Goal: Task Accomplishment & Management: Use online tool/utility

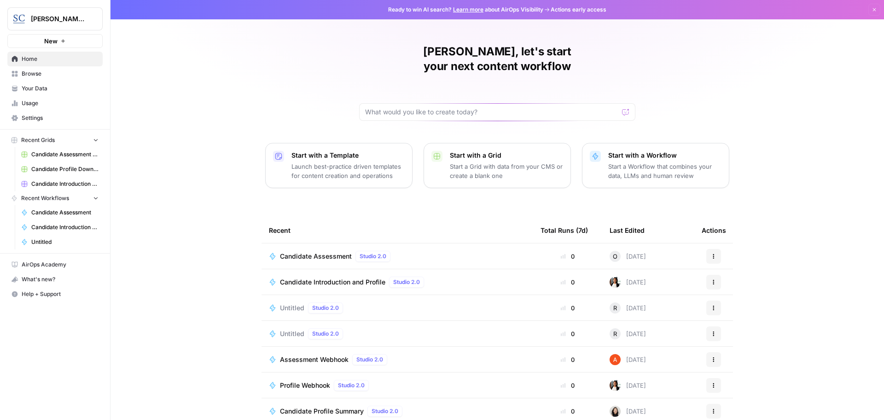
click at [319, 251] on span "Candidate Assessment" at bounding box center [316, 255] width 72 height 9
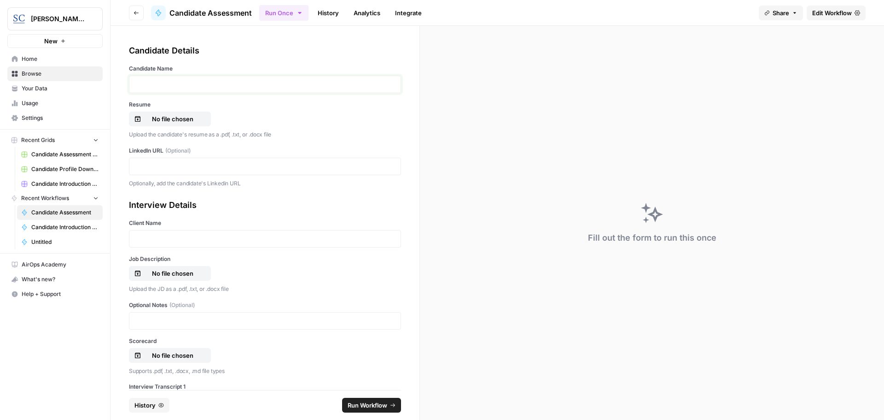
click at [168, 85] on p at bounding box center [265, 84] width 260 height 9
click at [180, 120] on p "No file chosen" at bounding box center [172, 118] width 59 height 9
click at [167, 121] on p "No file chosen" at bounding box center [172, 118] width 59 height 9
click at [145, 164] on p at bounding box center [265, 166] width 260 height 9
click at [140, 236] on p at bounding box center [265, 238] width 260 height 9
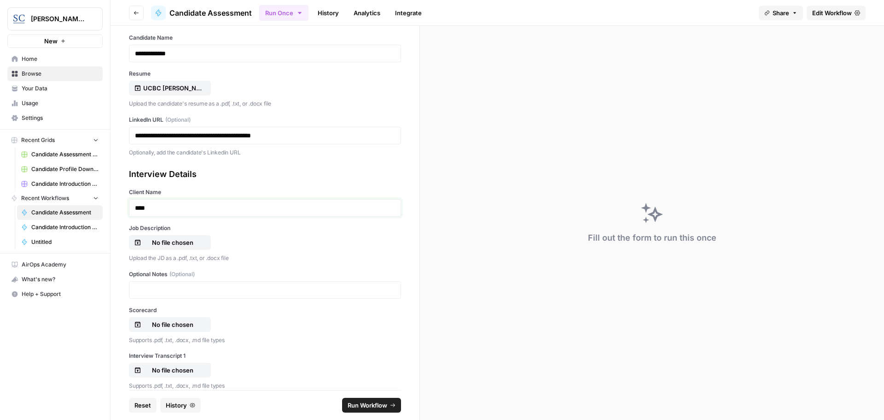
scroll to position [46, 0]
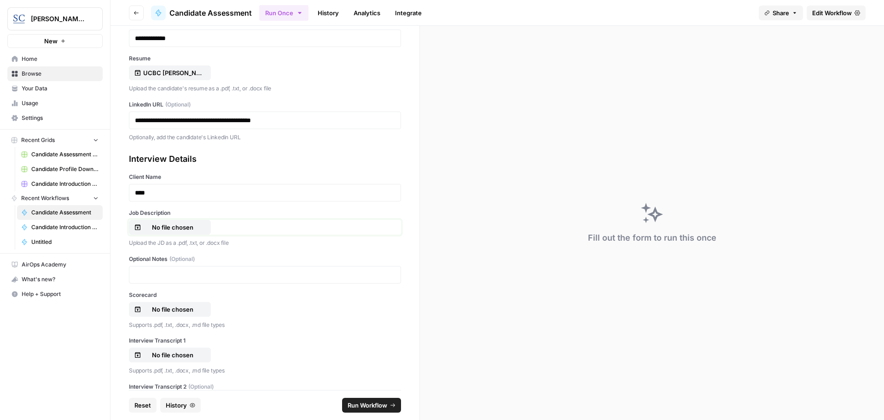
click at [157, 230] on p "No file chosen" at bounding box center [172, 226] width 59 height 9
click at [164, 307] on p "No file chosen" at bounding box center [172, 308] width 59 height 9
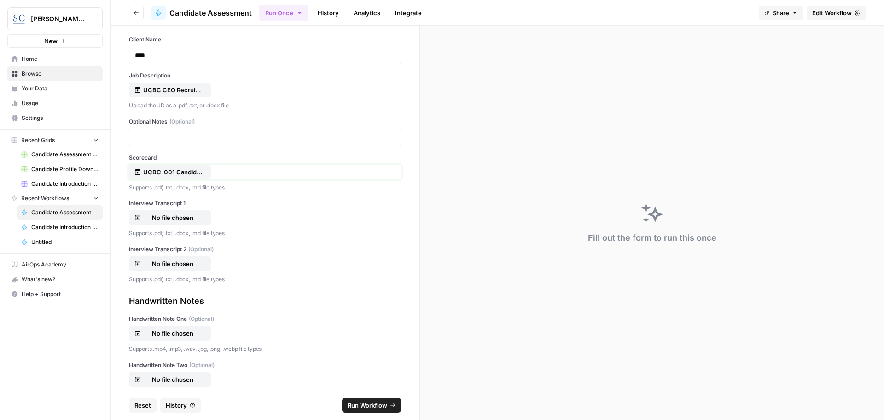
scroll to position [184, 0]
click at [172, 219] on p "No file chosen" at bounding box center [172, 216] width 59 height 9
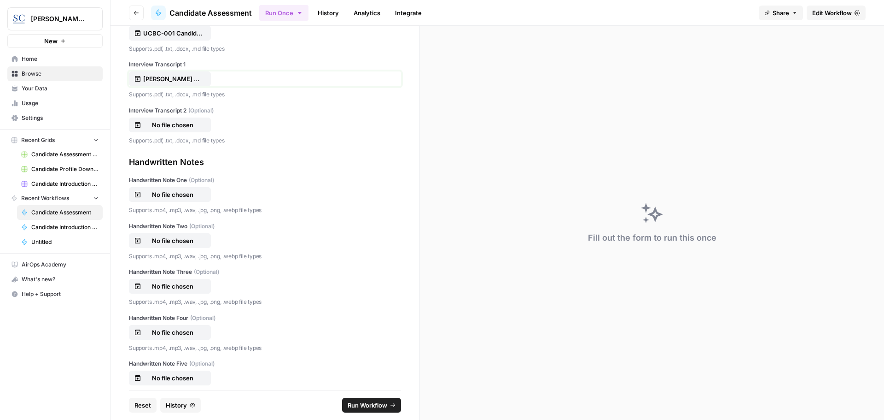
scroll to position [322, 0]
click at [377, 406] on span "Run Workflow" at bounding box center [368, 404] width 40 height 9
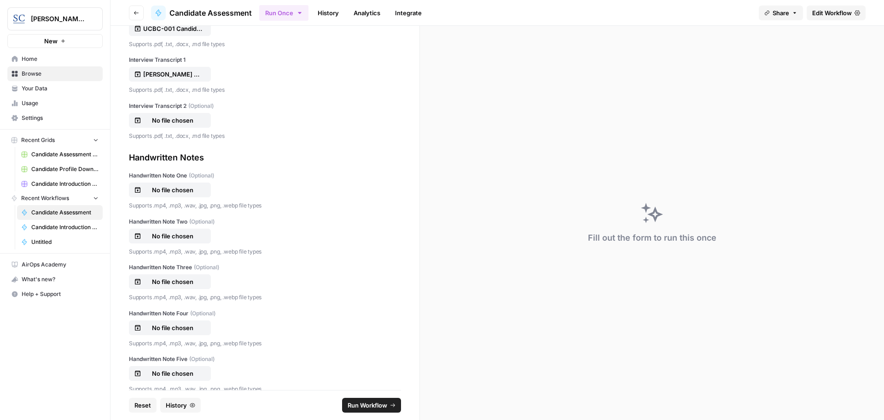
scroll to position [341, 0]
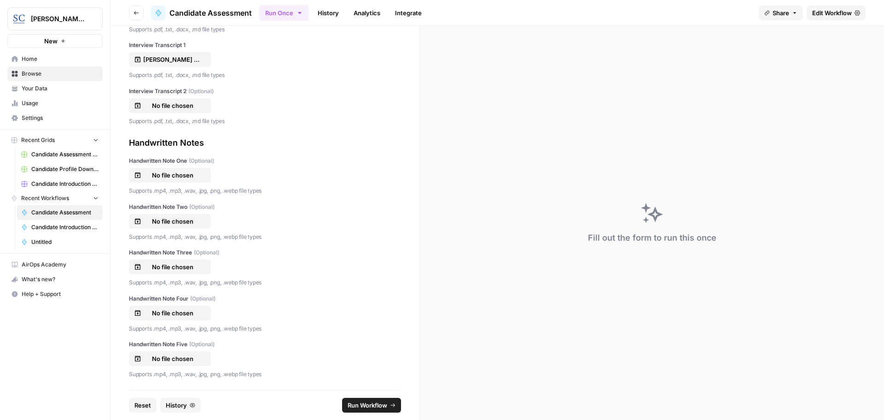
click at [368, 403] on span "Run Workflow" at bounding box center [368, 404] width 40 height 9
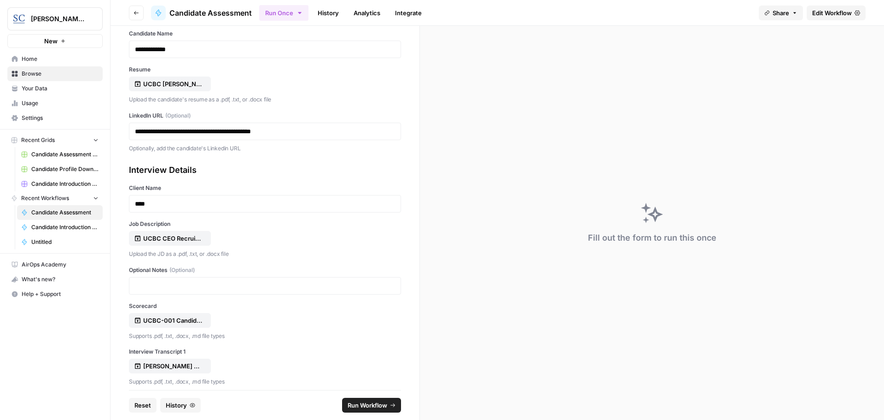
scroll to position [19, 0]
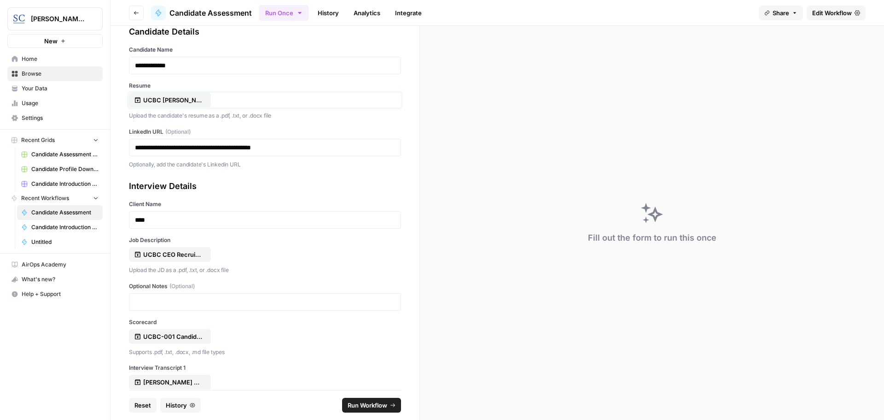
click at [191, 103] on p "UCBC [PERSON_NAME] resume 8 2025.doc" at bounding box center [172, 99] width 59 height 9
click at [158, 99] on p "UCBC [PERSON_NAME] resume 8 2025.doc" at bounding box center [172, 99] width 59 height 9
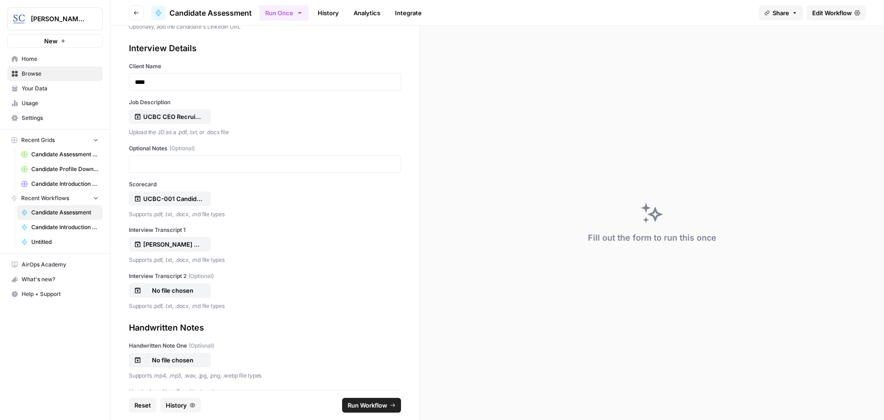
scroll to position [157, 0]
click at [371, 405] on span "Run Workflow" at bounding box center [368, 404] width 40 height 9
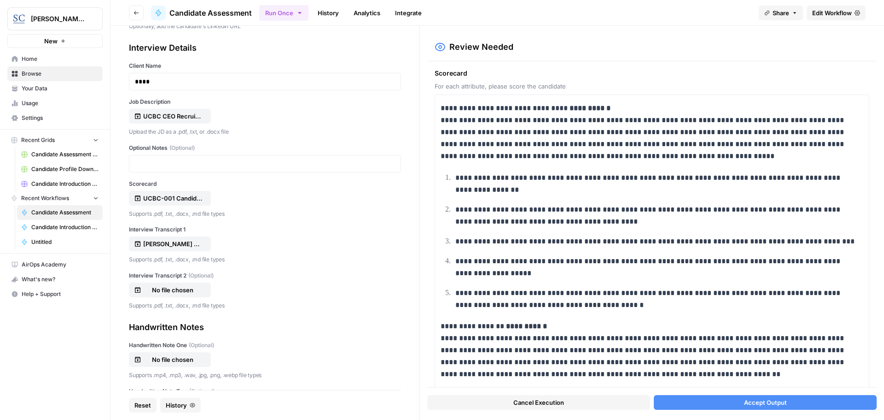
click at [784, 403] on span "Accept Output" at bounding box center [765, 402] width 43 height 9
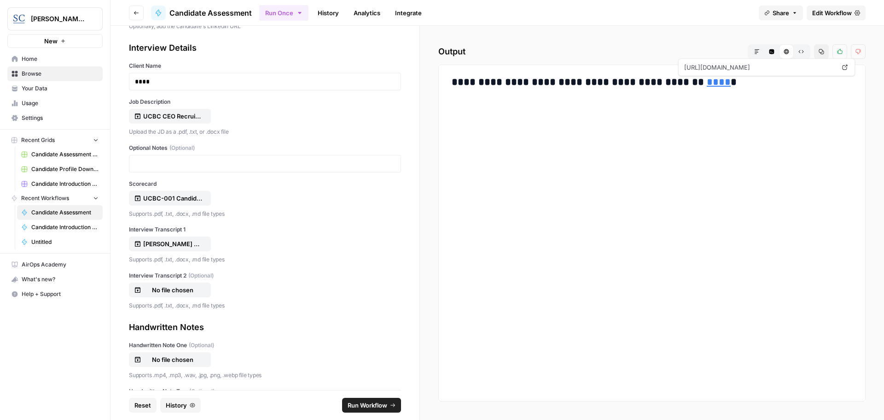
click at [707, 87] on link "****" at bounding box center [719, 82] width 24 height 10
click at [28, 59] on span "Home" at bounding box center [60, 59] width 77 height 8
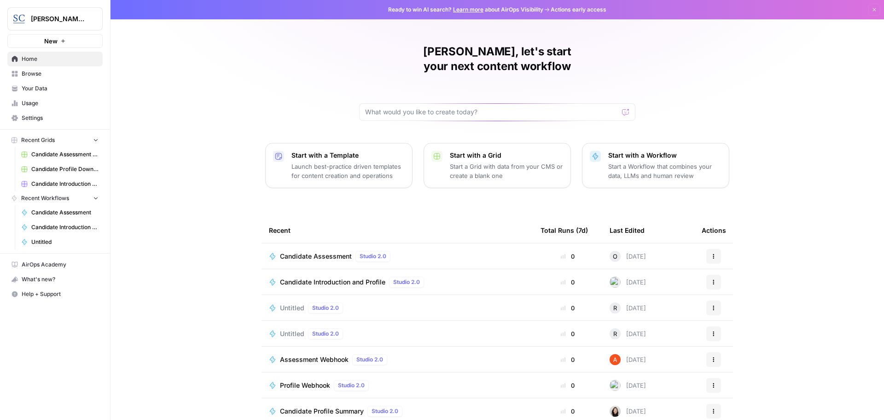
click at [290, 251] on span "Candidate Assessment" at bounding box center [316, 255] width 72 height 9
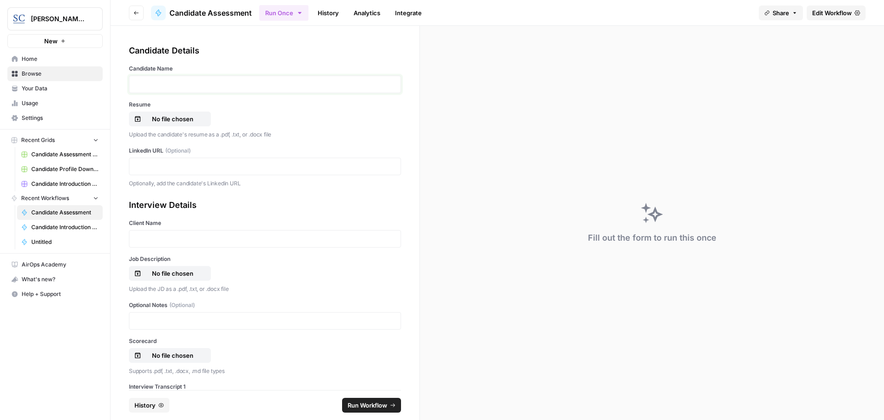
click at [146, 84] on p at bounding box center [265, 84] width 260 height 9
click at [166, 122] on p "No file chosen" at bounding box center [172, 118] width 59 height 9
click at [168, 163] on p at bounding box center [265, 166] width 260 height 9
click at [137, 240] on p at bounding box center [265, 238] width 260 height 9
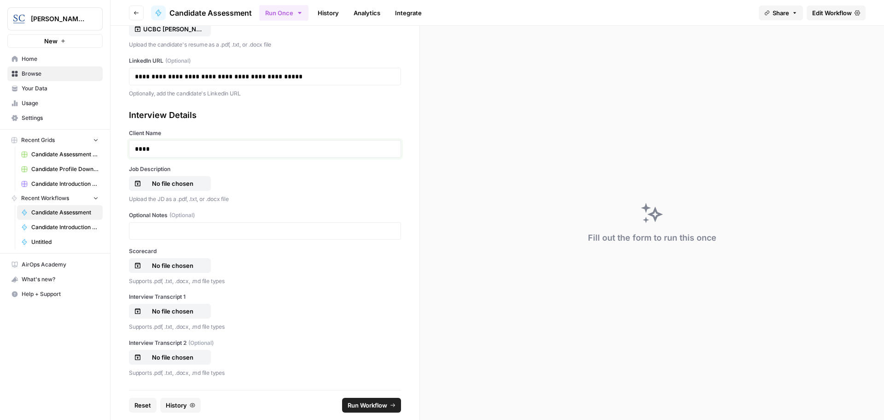
scroll to position [92, 0]
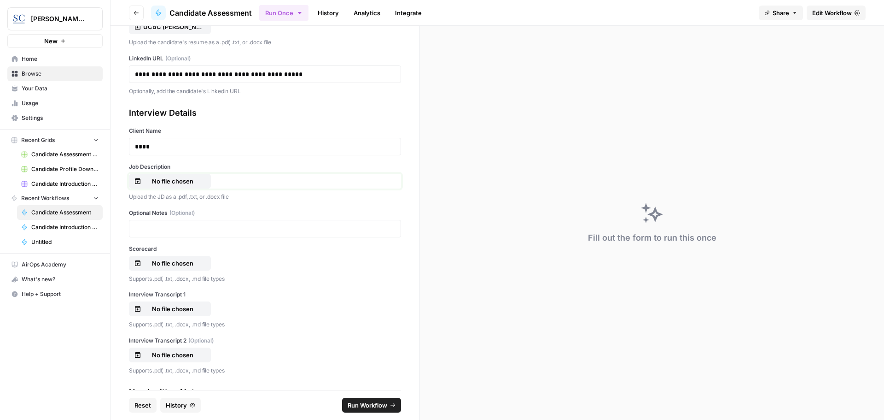
click at [145, 177] on p "No file chosen" at bounding box center [172, 180] width 59 height 9
click at [165, 263] on p "No file chosen" at bounding box center [172, 262] width 59 height 9
click at [177, 310] on p "No file chosen" at bounding box center [172, 308] width 59 height 9
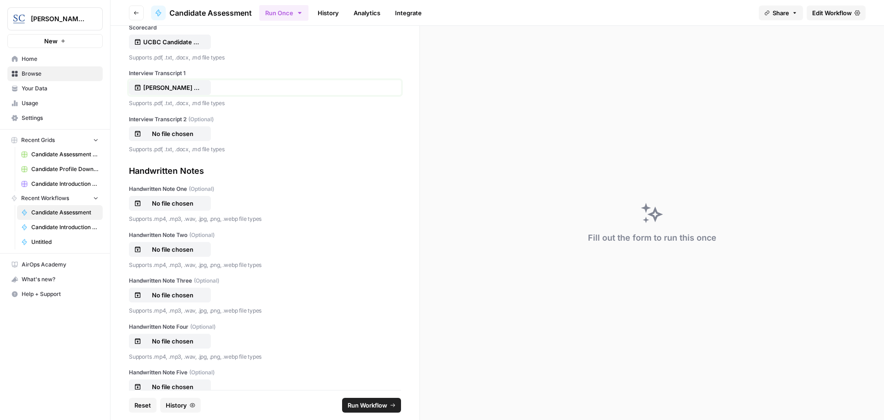
scroll to position [322, 0]
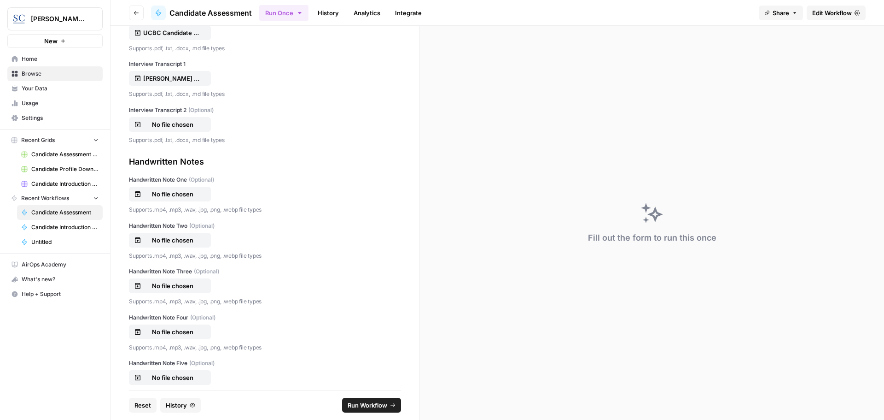
click at [356, 404] on span "Run Workflow" at bounding box center [368, 404] width 40 height 9
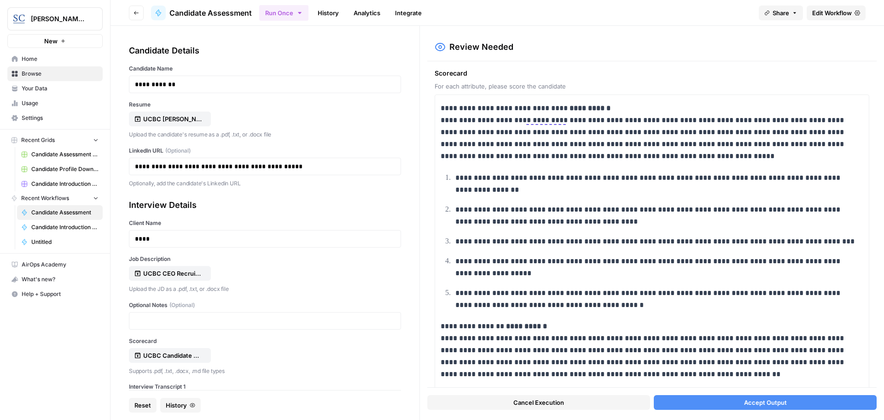
scroll to position [322, 0]
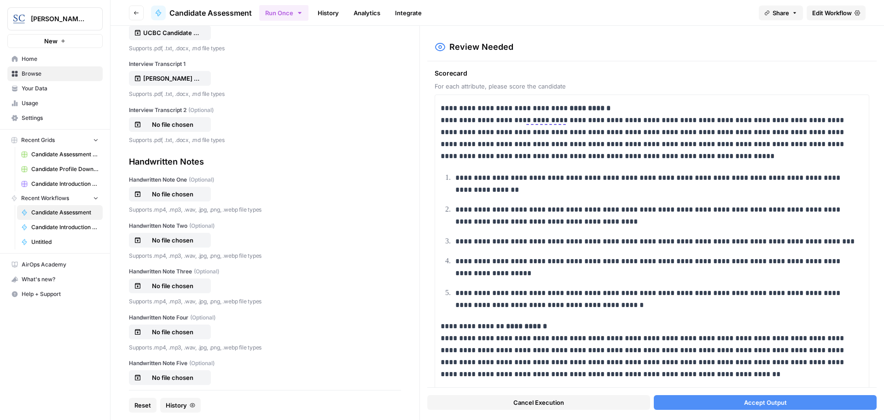
click at [743, 400] on button "Accept Output" at bounding box center [765, 402] width 223 height 15
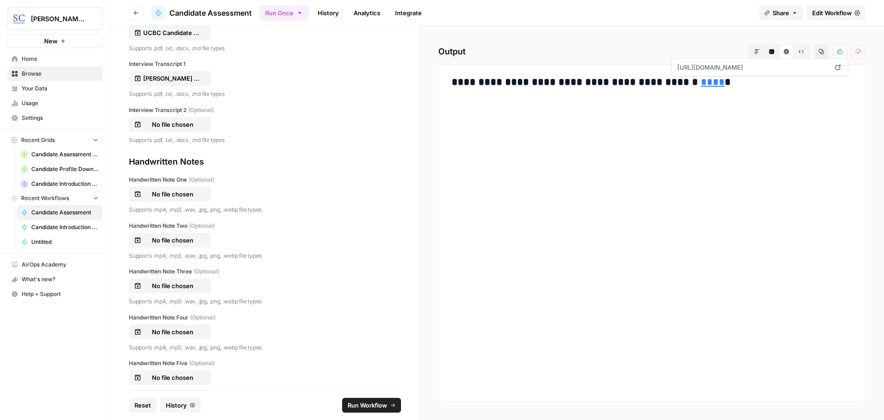
click at [701, 83] on link "****" at bounding box center [713, 82] width 24 height 10
click at [38, 57] on span "Home" at bounding box center [60, 59] width 77 height 8
